Goal: Task Accomplishment & Management: Use online tool/utility

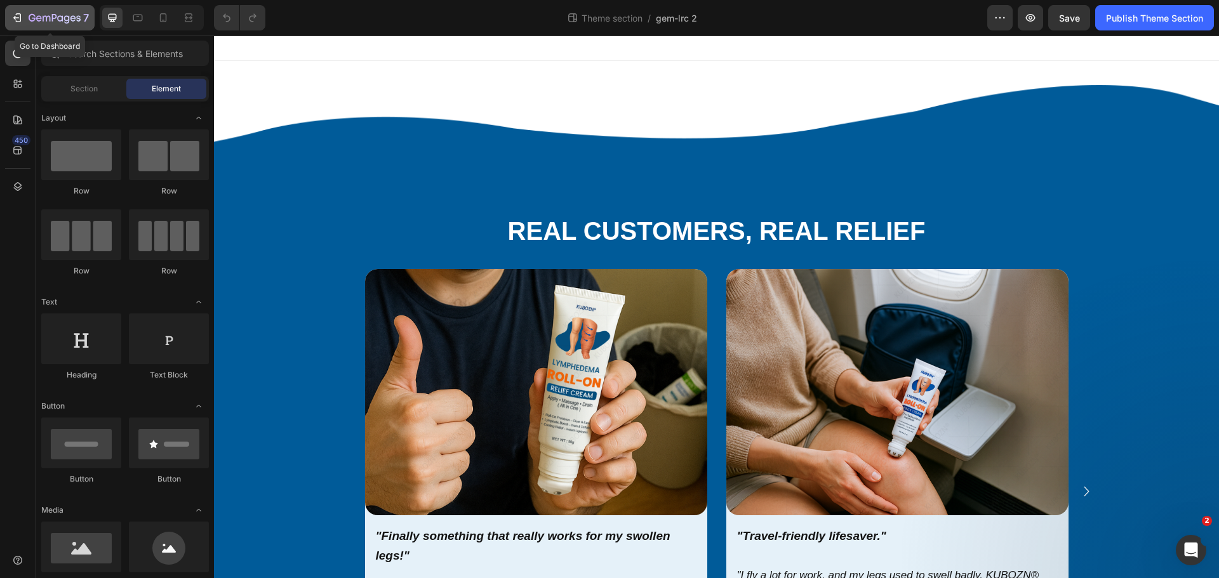
click at [54, 13] on div "7" at bounding box center [59, 17] width 60 height 15
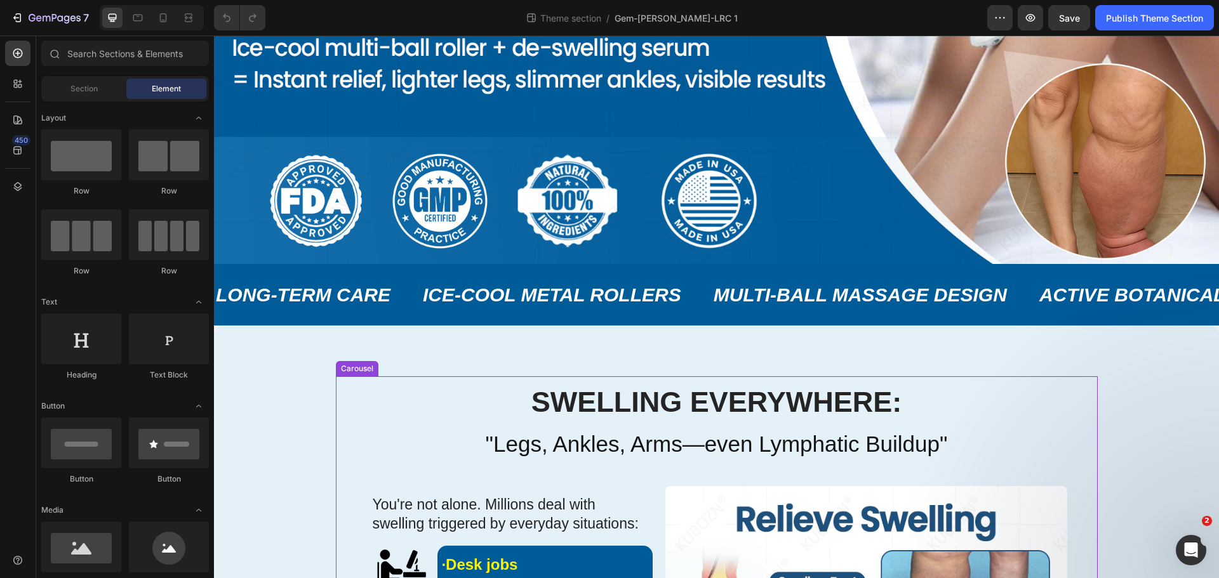
scroll to position [444, 0]
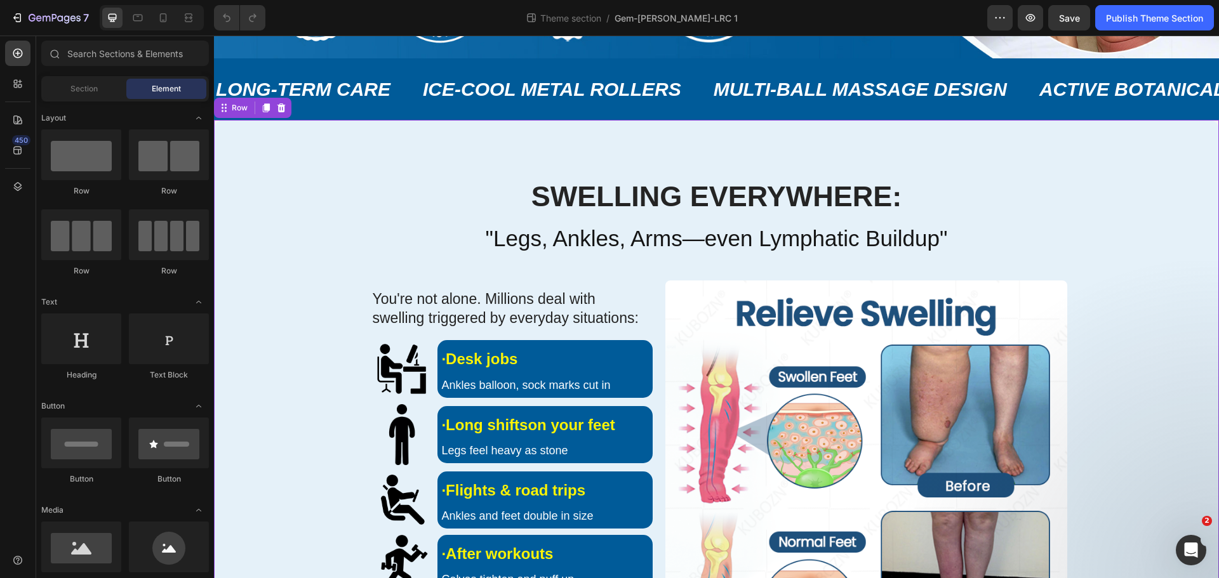
click at [269, 148] on div "Swelling Everywhere: Heading "Legs, Ankles, Arms—even Lymphatic Buildup" Headin…" at bounding box center [716, 485] width 1005 height 730
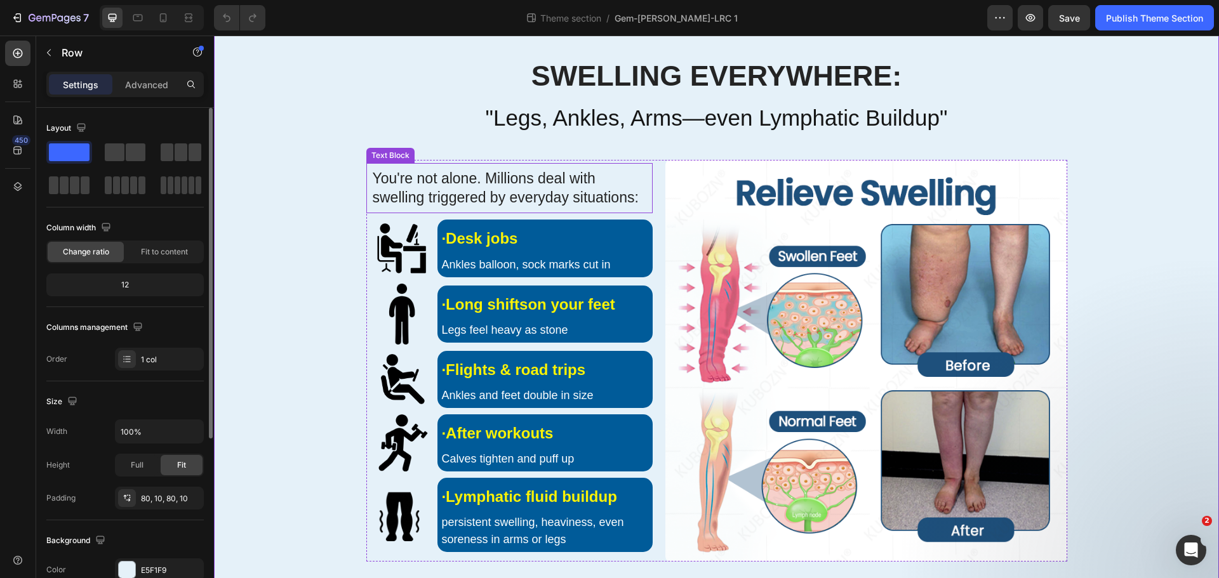
scroll to position [592, 0]
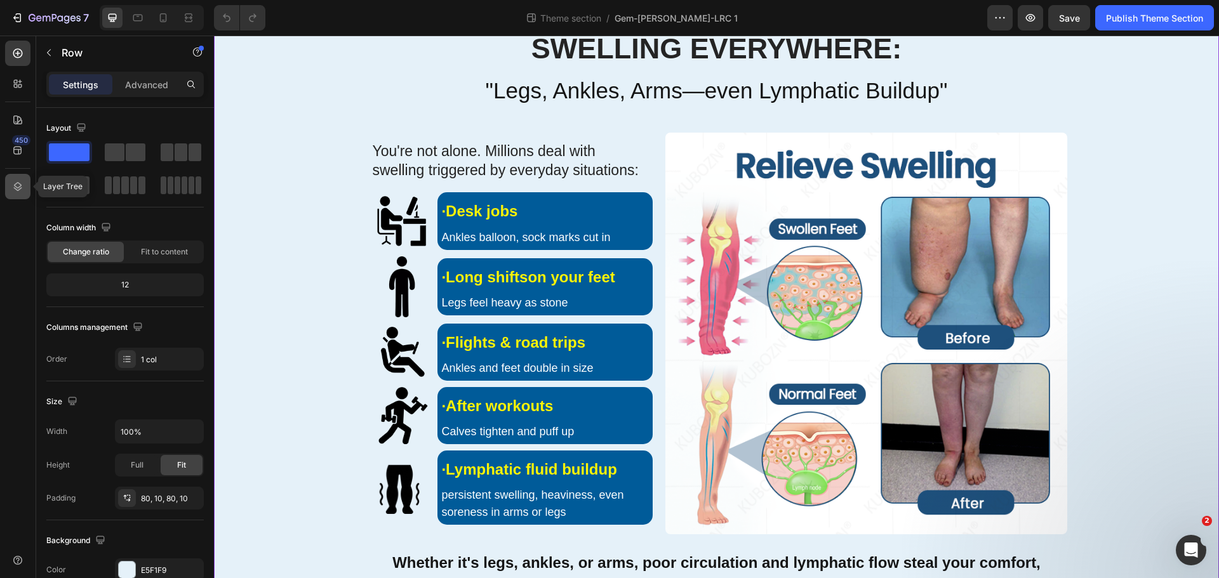
click at [13, 186] on icon at bounding box center [17, 186] width 13 height 13
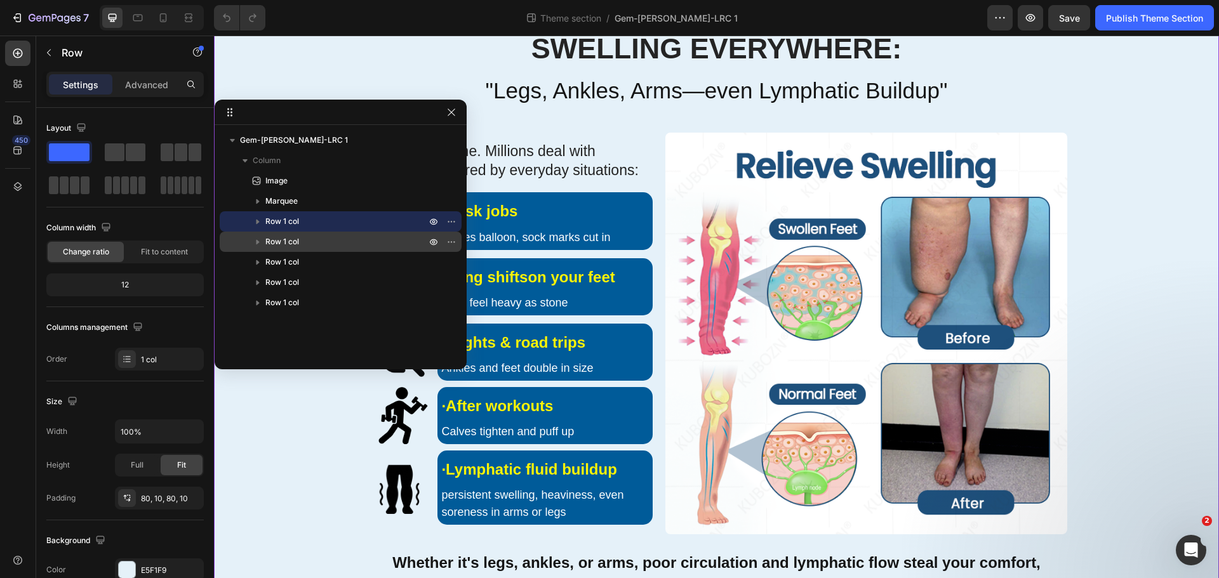
click at [388, 245] on p "Row 1 col" at bounding box center [346, 242] width 163 height 13
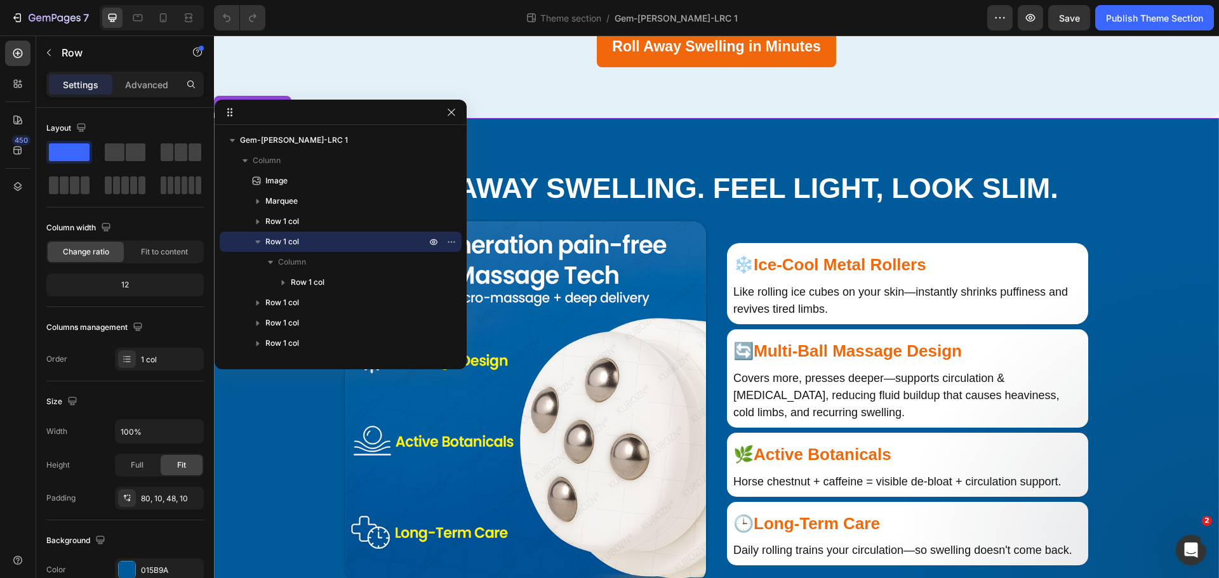
click at [388, 245] on p "Row 1 col" at bounding box center [346, 242] width 163 height 13
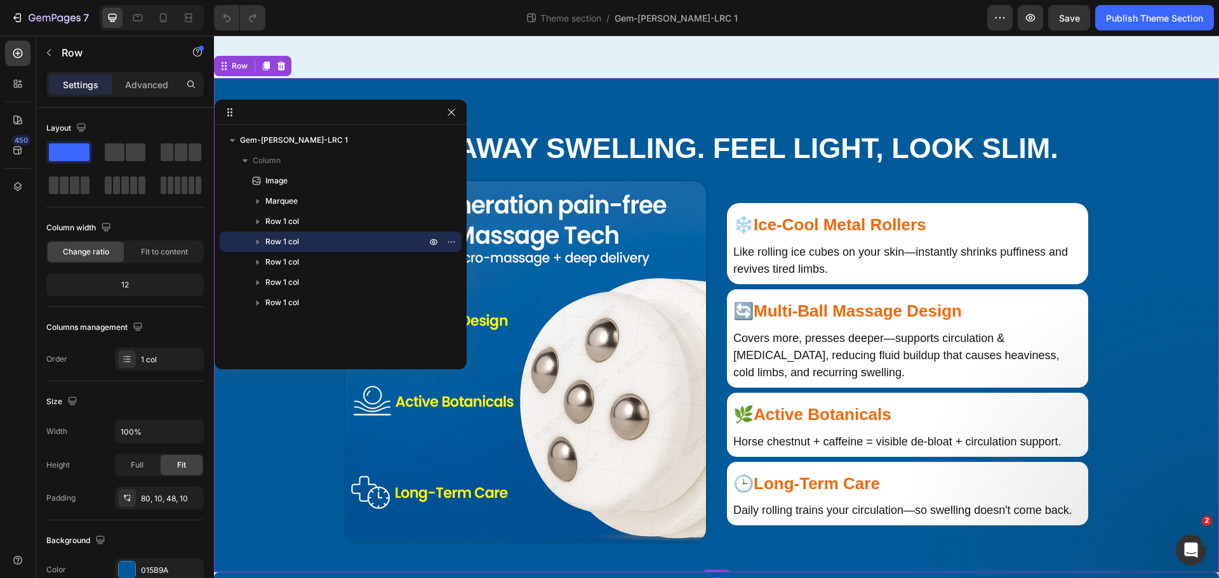
scroll to position [1224, 0]
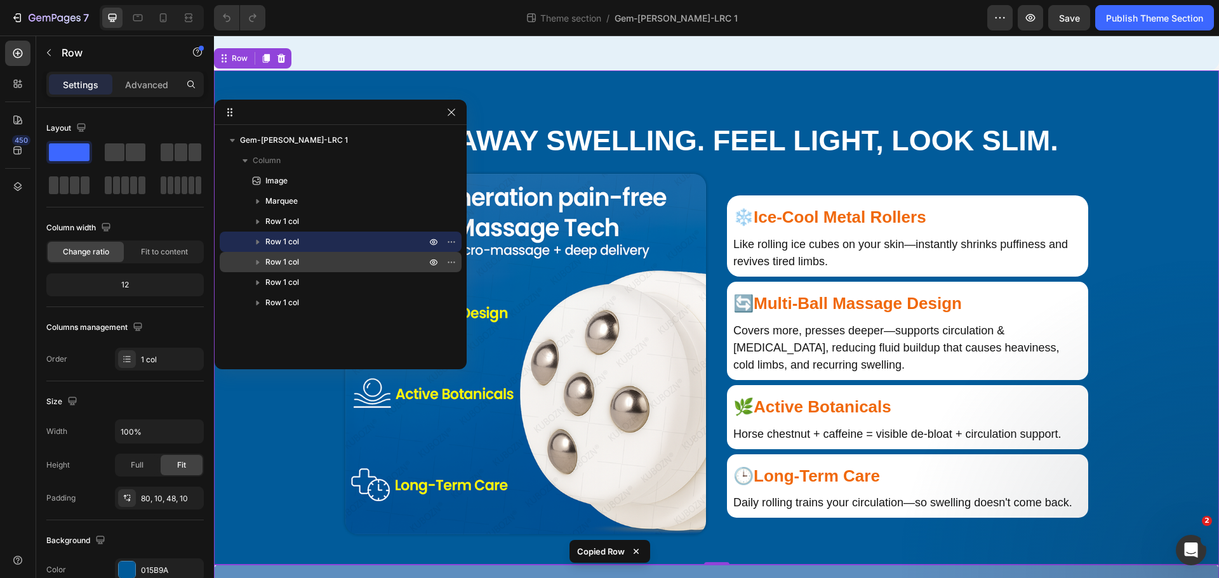
click at [340, 256] on p "Row 1 col" at bounding box center [346, 262] width 163 height 13
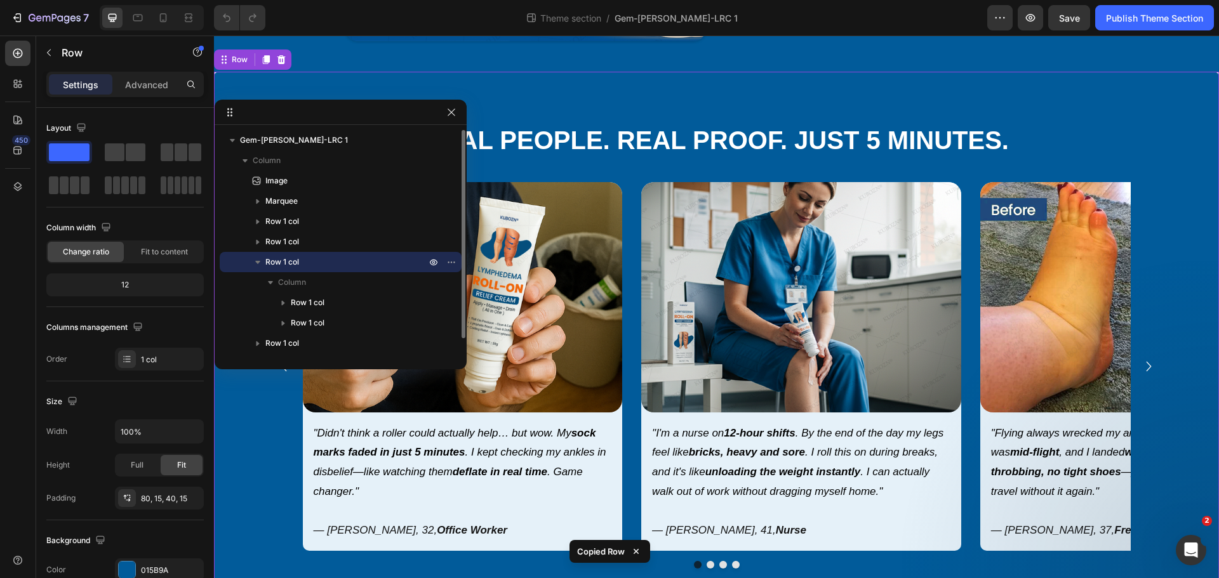
click at [340, 256] on p "Row 1 col" at bounding box center [346, 262] width 163 height 13
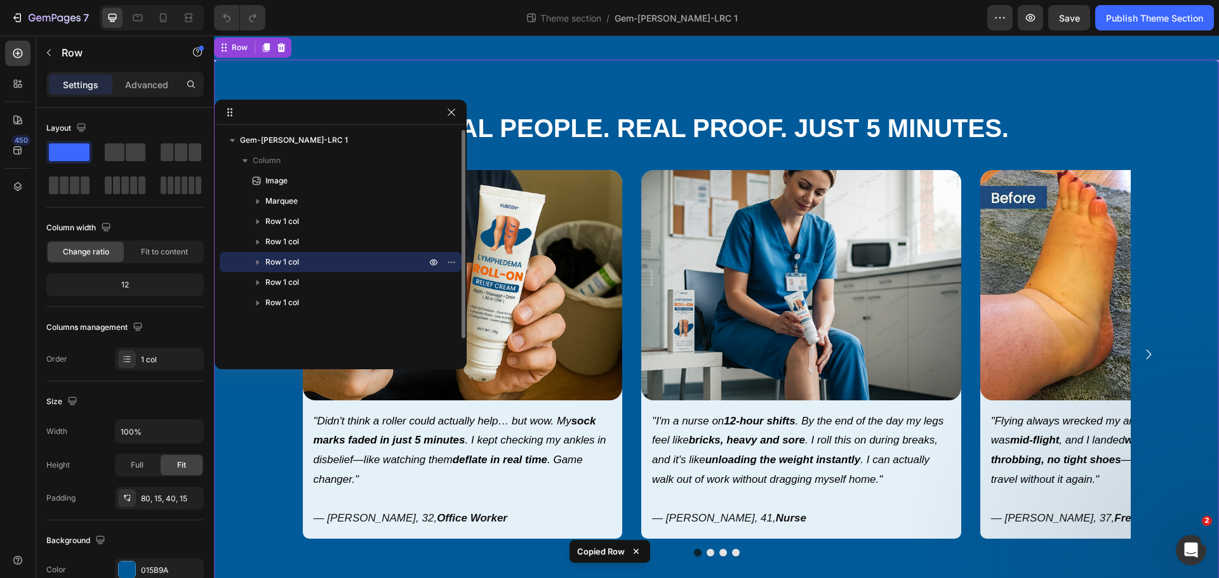
scroll to position [1730, 0]
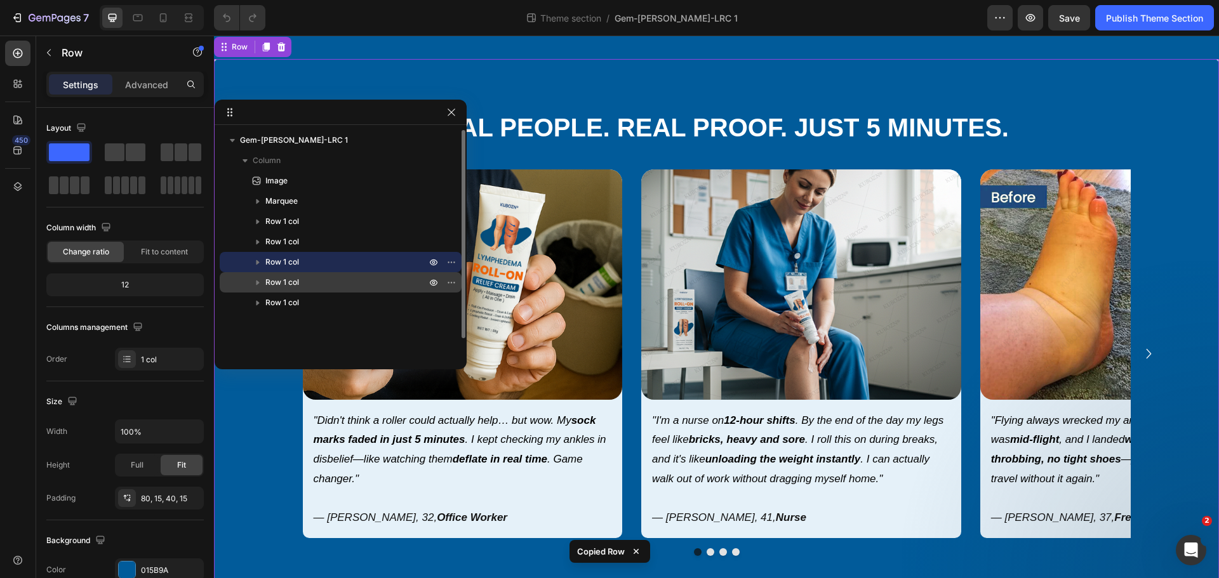
click at [391, 276] on div "Row 1 col" at bounding box center [341, 282] width 232 height 20
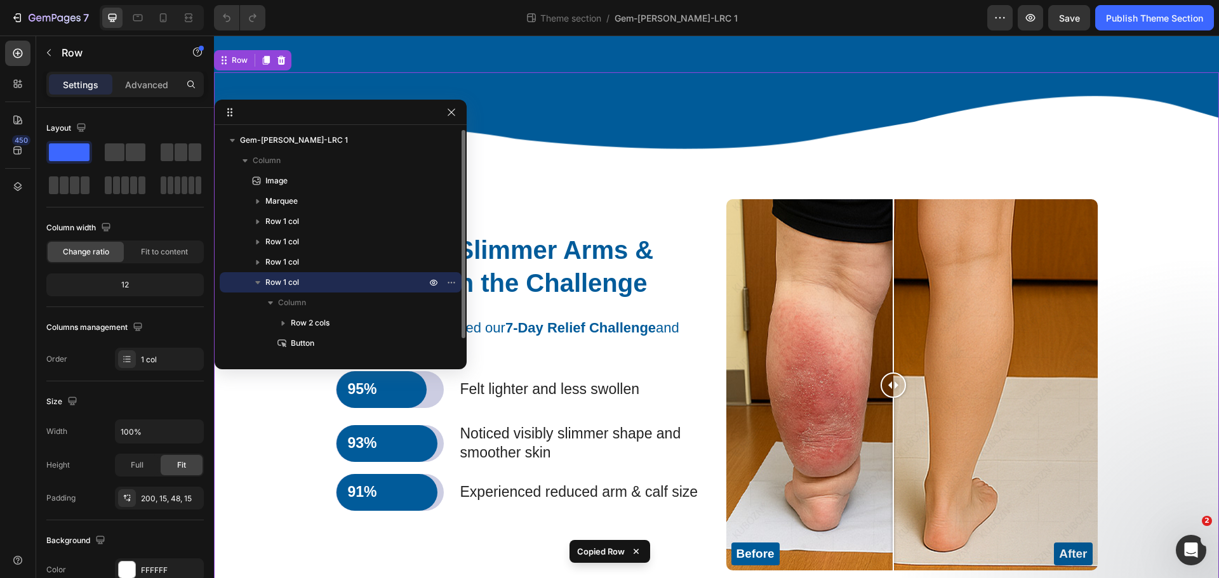
click at [391, 276] on div "Row 1 col" at bounding box center [341, 282] width 232 height 20
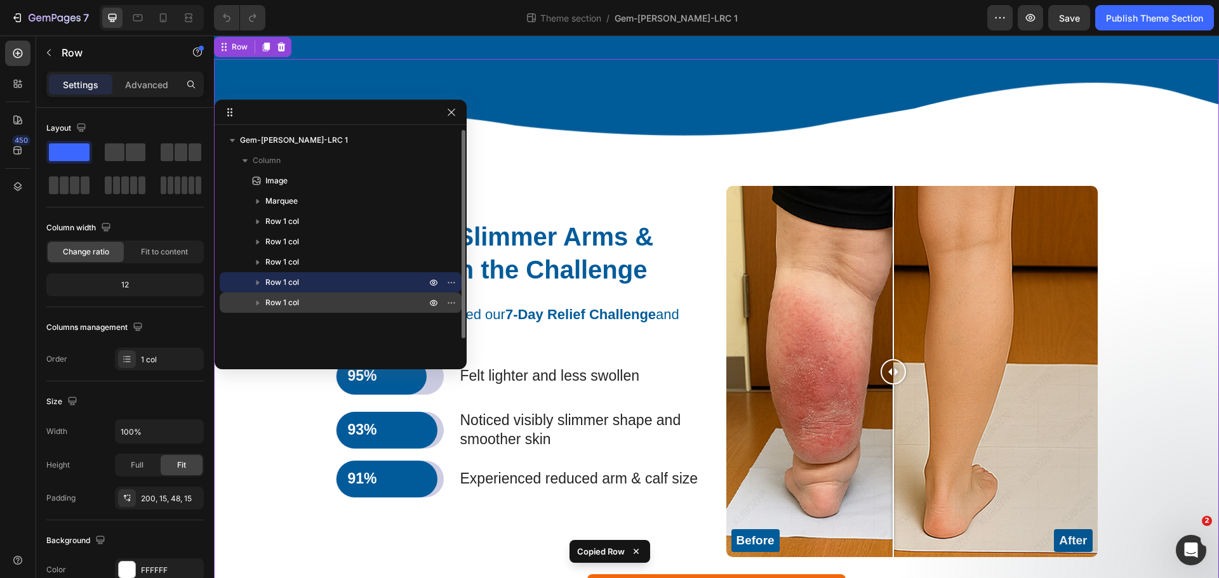
click at [319, 295] on div "Row 1 col" at bounding box center [341, 303] width 232 height 20
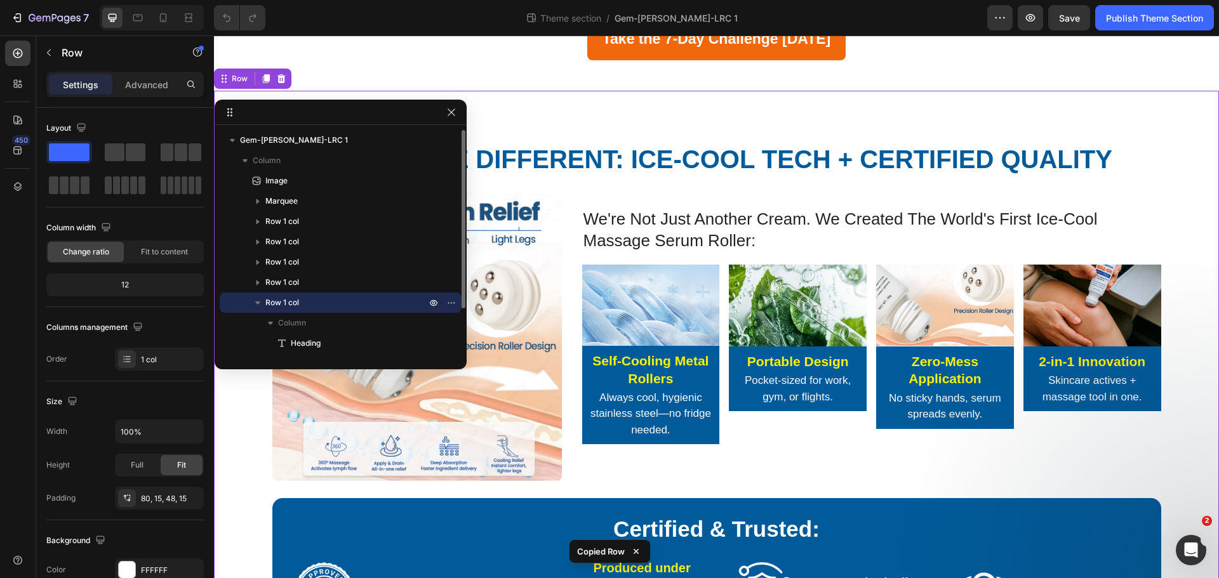
click at [319, 295] on div "Row 1 col" at bounding box center [341, 303] width 232 height 20
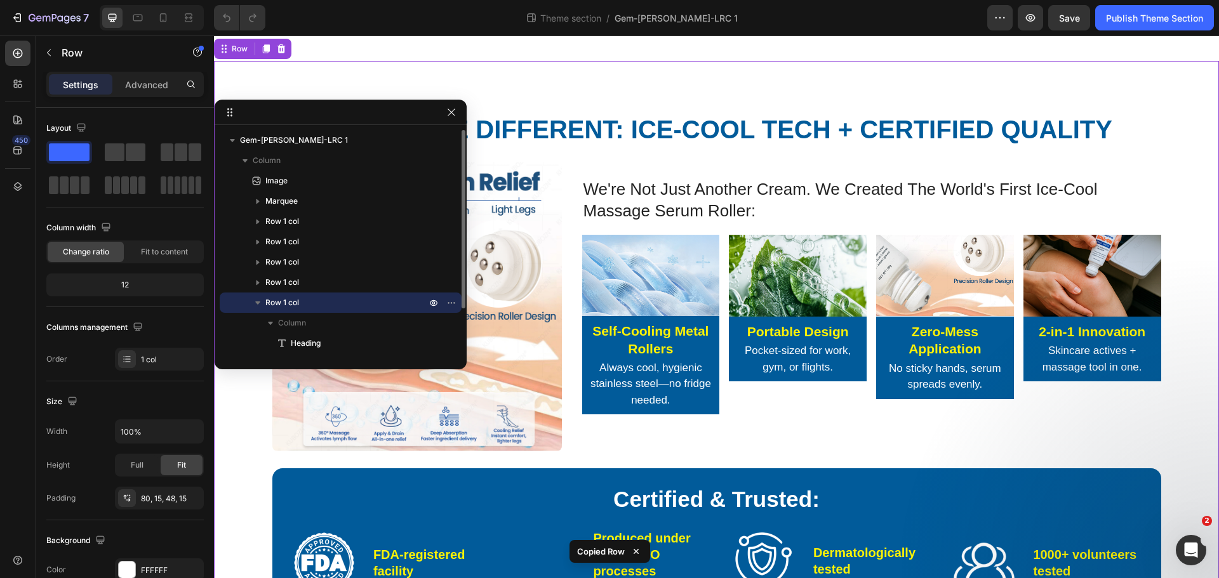
scroll to position [2859, 0]
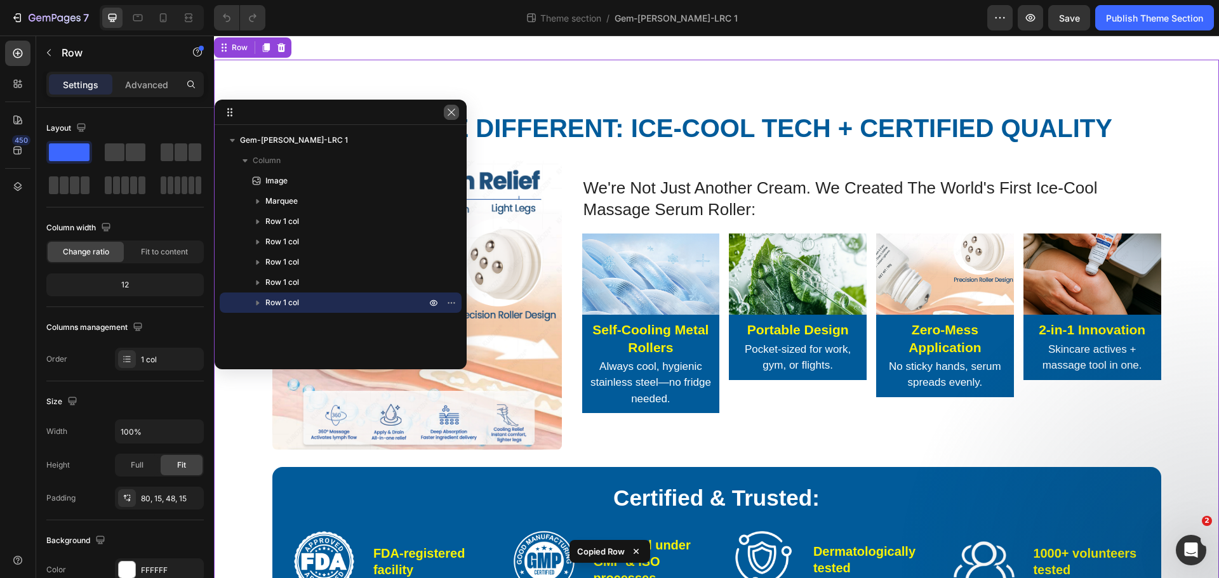
click at [456, 116] on icon "button" at bounding box center [451, 112] width 10 height 10
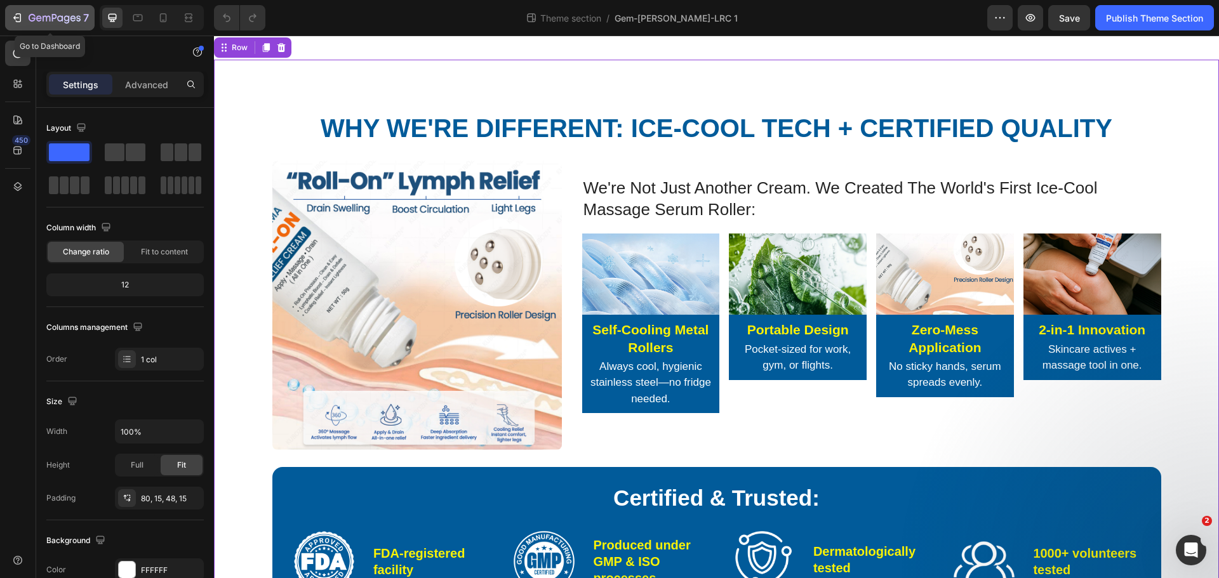
click at [65, 15] on icon "button" at bounding box center [55, 18] width 52 height 11
